Goal: Task Accomplishment & Management: Manage account settings

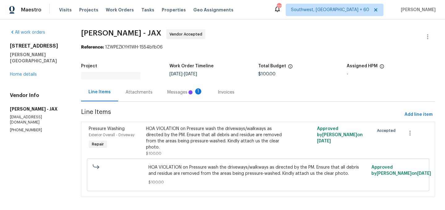
scroll to position [1, 0]
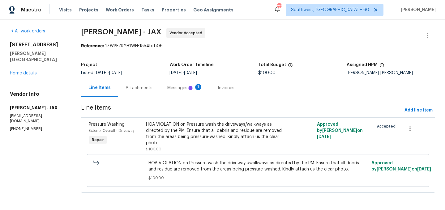
click at [187, 91] on div "Messages 1" at bounding box center [185, 88] width 50 height 18
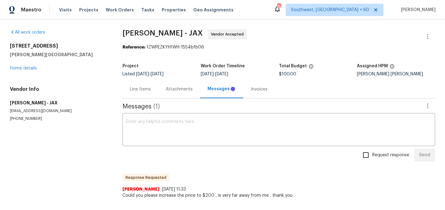
click at [139, 92] on div "Line Items" at bounding box center [140, 89] width 21 height 6
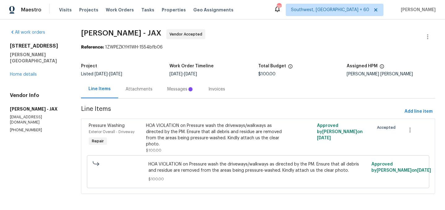
click at [195, 140] on div "HOA VIOLATION on Pressure wash the driveways/walkways as directed by the PM. En…" at bounding box center [215, 135] width 139 height 25
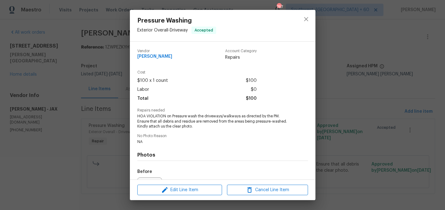
scroll to position [69, 0]
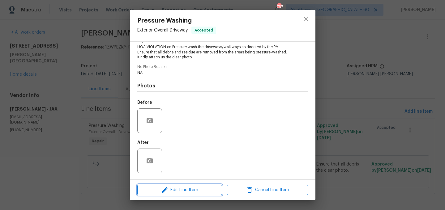
click at [174, 189] on span "Edit Line Item" at bounding box center [179, 190] width 81 height 8
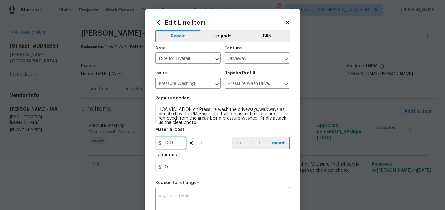
click at [180, 142] on input "100" at bounding box center [170, 143] width 31 height 12
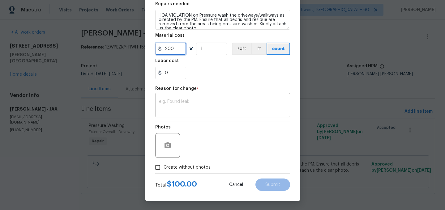
type input "200"
click at [202, 109] on textarea at bounding box center [222, 106] width 127 height 13
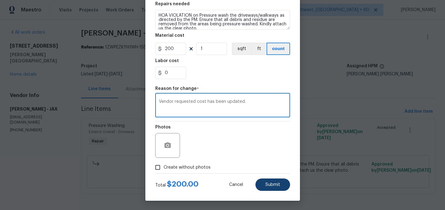
type textarea "Vendor requested cost has been updated."
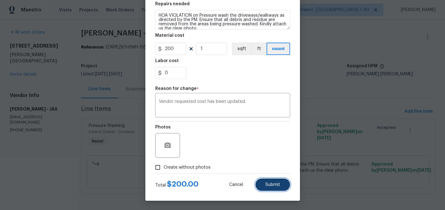
click at [271, 188] on button "Submit" at bounding box center [272, 185] width 35 height 12
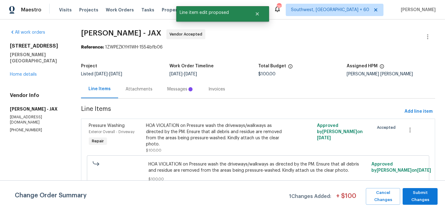
scroll to position [0, 0]
click at [414, 194] on span "Submit Changes" at bounding box center [420, 197] width 29 height 14
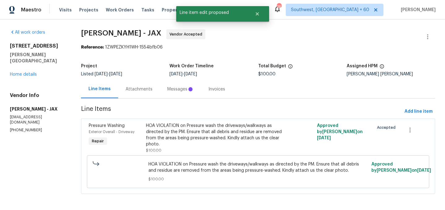
scroll to position [10, 0]
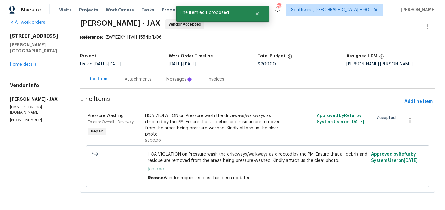
click at [152, 79] on div "Attachments" at bounding box center [138, 79] width 27 height 6
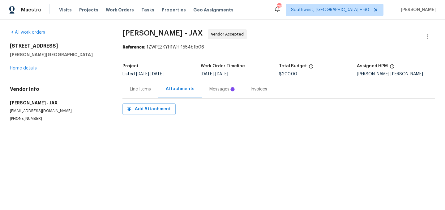
click at [219, 91] on div "Messages" at bounding box center [222, 89] width 26 height 6
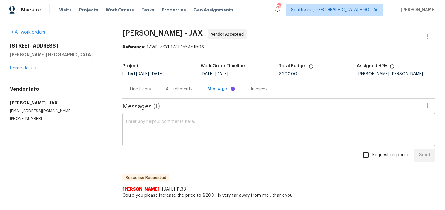
click at [182, 131] on textarea at bounding box center [278, 131] width 305 height 22
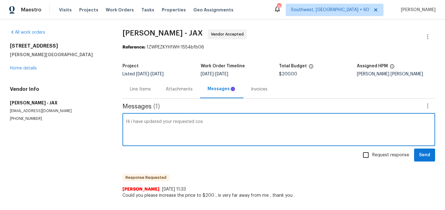
type textarea "Hi i have updated your requested cost"
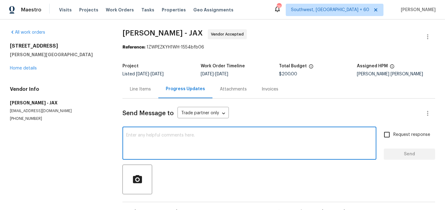
click at [188, 151] on textarea at bounding box center [249, 144] width 247 height 22
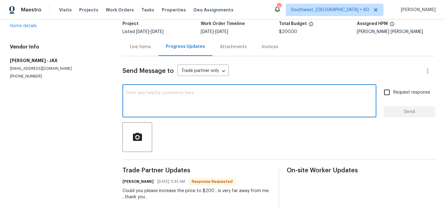
scroll to position [42, 0]
click at [172, 97] on textarea at bounding box center [249, 102] width 247 height 22
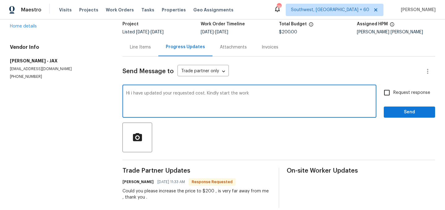
click at [247, 92] on textarea "Hi i have updated your requested cost. Kindly start the work" at bounding box center [249, 102] width 247 height 22
type textarea "Hi I have updated your requested cost. Kindly start the work. Thank you."
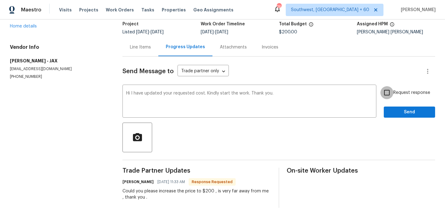
click at [391, 92] on input "Request response" at bounding box center [386, 92] width 13 height 13
checkbox input "true"
click at [399, 114] on span "Send" at bounding box center [409, 113] width 41 height 8
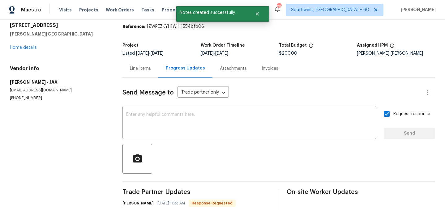
scroll to position [50, 0]
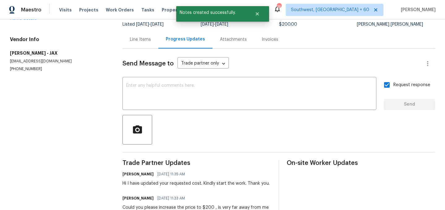
click at [145, 40] on div "Line Items" at bounding box center [140, 39] width 21 height 6
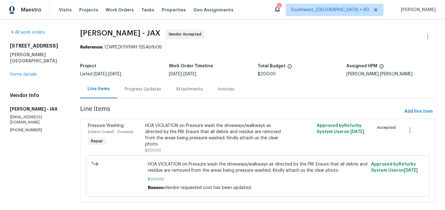
scroll to position [10, 0]
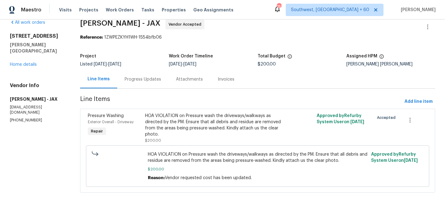
click at [157, 80] on div "Progress Updates" at bounding box center [143, 79] width 36 height 6
